Goal: Download file/media

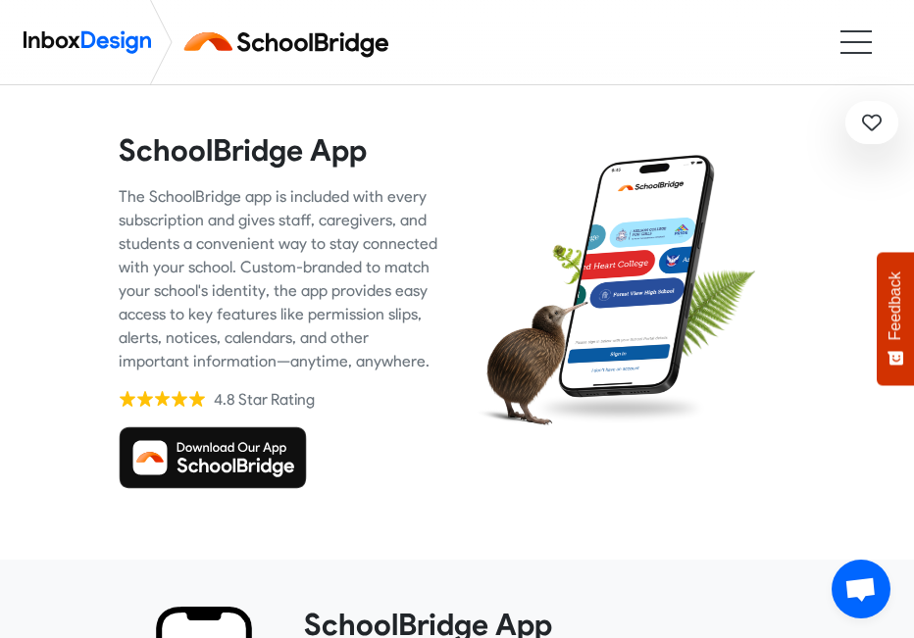
click at [265, 458] on img at bounding box center [213, 458] width 188 height 63
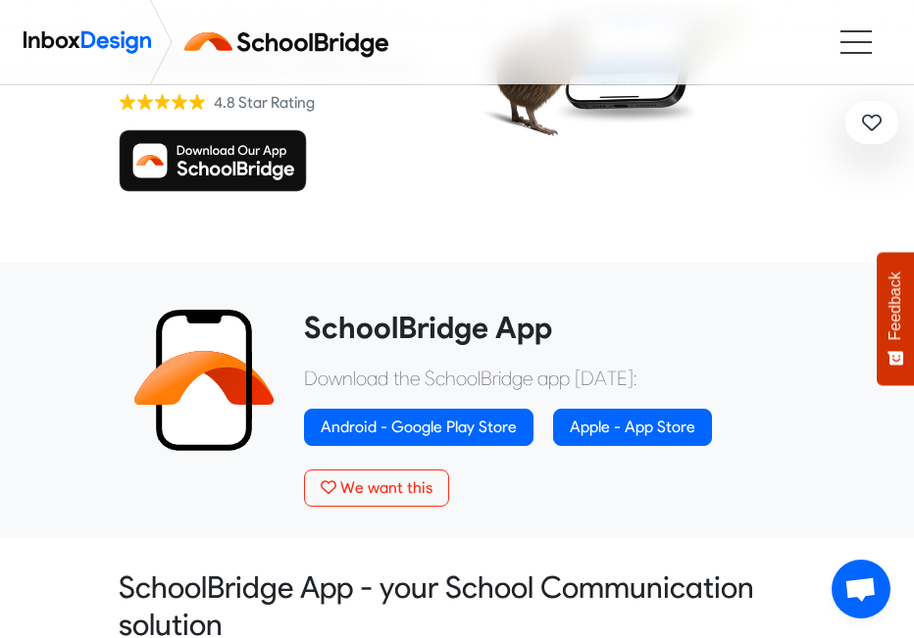
scroll to position [178, 0]
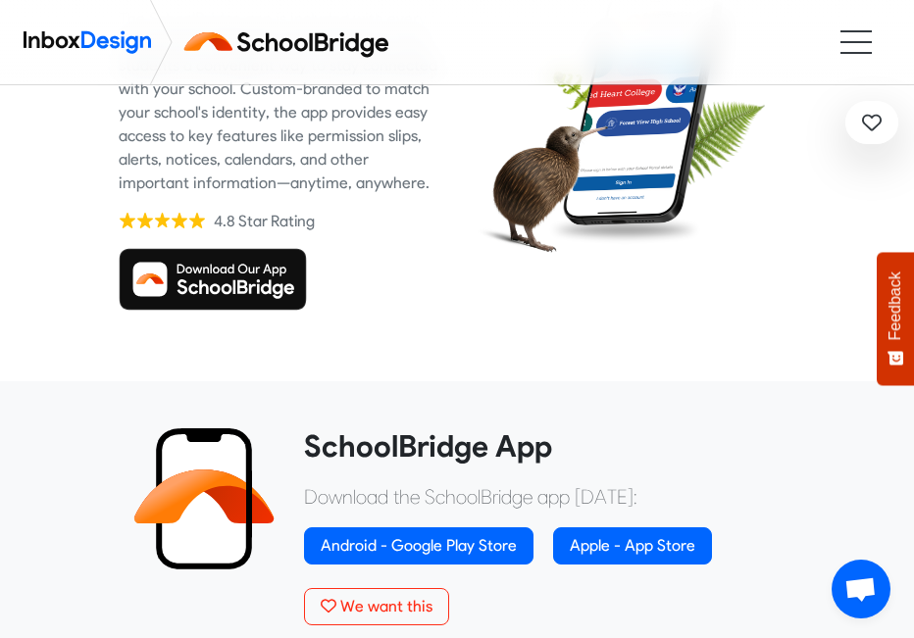
click at [239, 297] on img at bounding box center [213, 279] width 188 height 63
